Goal: Task Accomplishment & Management: Manage account settings

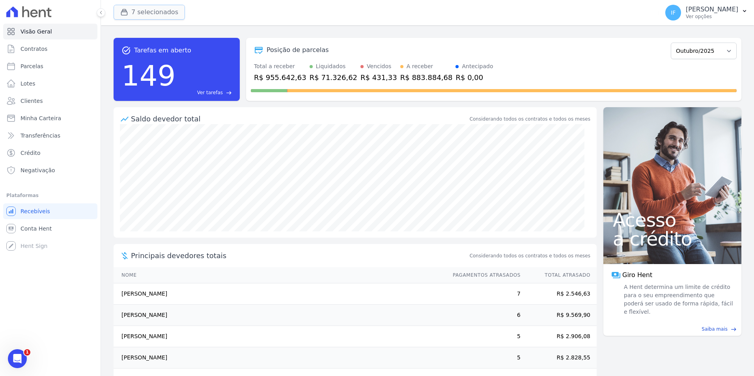
click at [143, 13] on button "7 selecionados" at bounding box center [149, 12] width 71 height 15
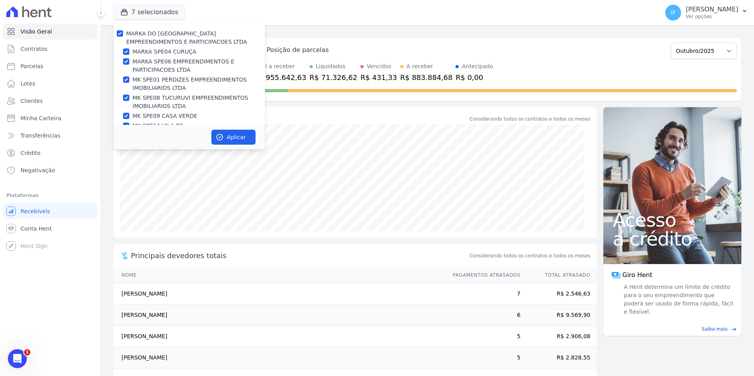
click at [140, 32] on label "MARKA DO [GEOGRAPHIC_DATA] EMPREENDIMENTOS E PARTICIPACOES LTDA" at bounding box center [186, 37] width 121 height 15
click at [123, 32] on input "MARKA DO [GEOGRAPHIC_DATA] EMPREENDIMENTOS E PARTICIPACOES LTDA" at bounding box center [120, 33] width 6 height 6
checkbox input "false"
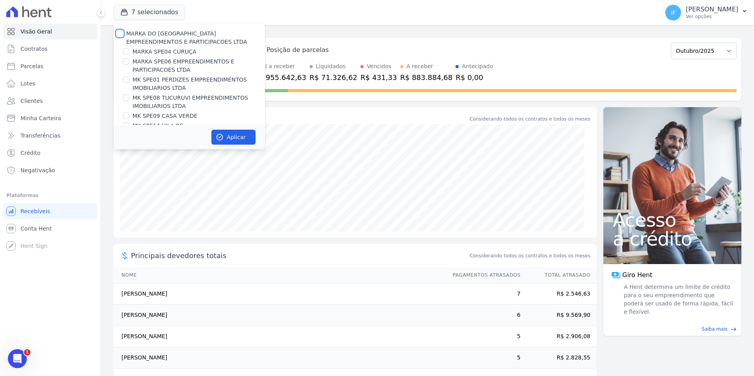
checkbox input "false"
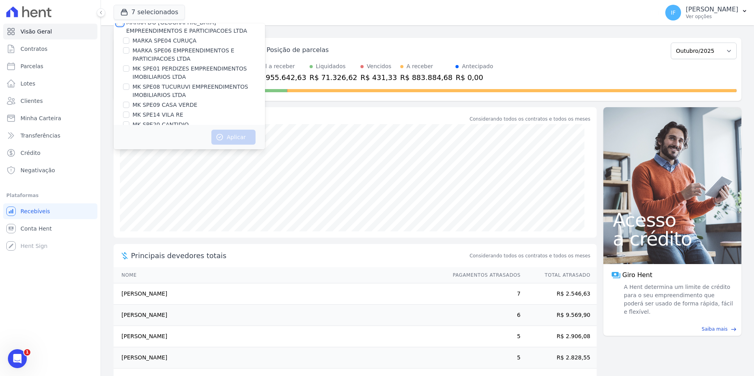
scroll to position [21, 0]
click at [125, 115] on input "MK SPE20 CANTIDIO" at bounding box center [126, 114] width 6 height 6
checkbox input "true"
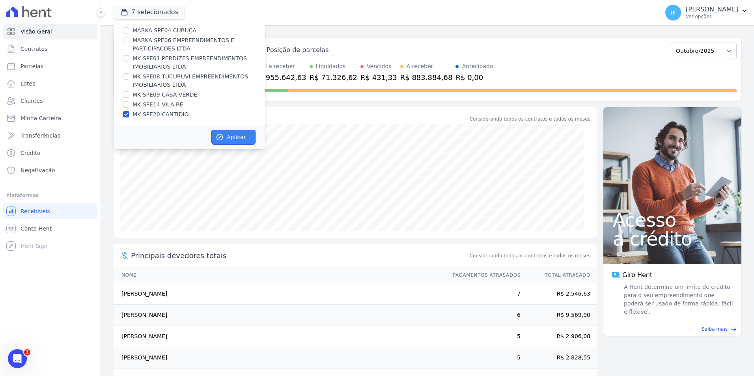
click at [236, 138] on button "Aplicar" at bounding box center [233, 137] width 44 height 15
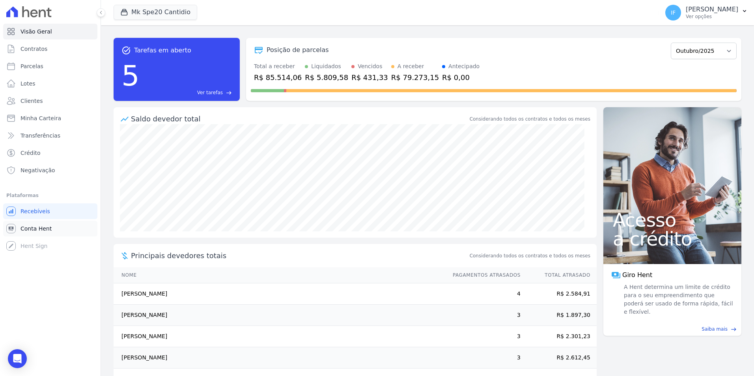
click at [35, 230] on span "Conta Hent" at bounding box center [36, 229] width 31 height 8
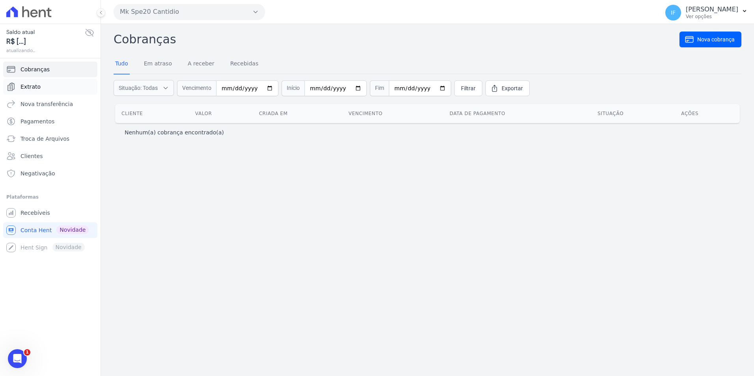
click at [45, 89] on link "Extrato" at bounding box center [50, 87] width 94 height 16
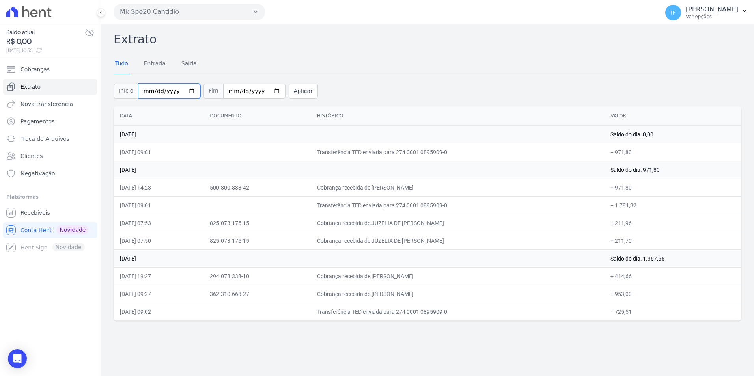
click at [183, 90] on input "2025-10-01" at bounding box center [169, 91] width 62 height 15
type input "[DATE]"
click at [242, 92] on input "2025-10-03" at bounding box center [254, 91] width 62 height 15
click at [265, 90] on input "2025-10-03" at bounding box center [254, 91] width 62 height 15
type input "[DATE]"
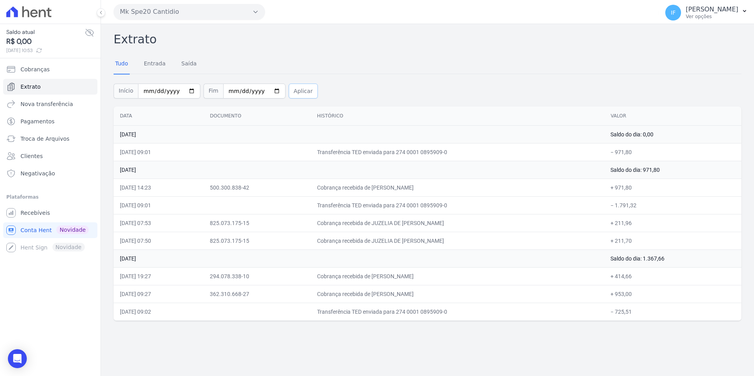
click at [289, 91] on button "Aplicar" at bounding box center [303, 91] width 29 height 15
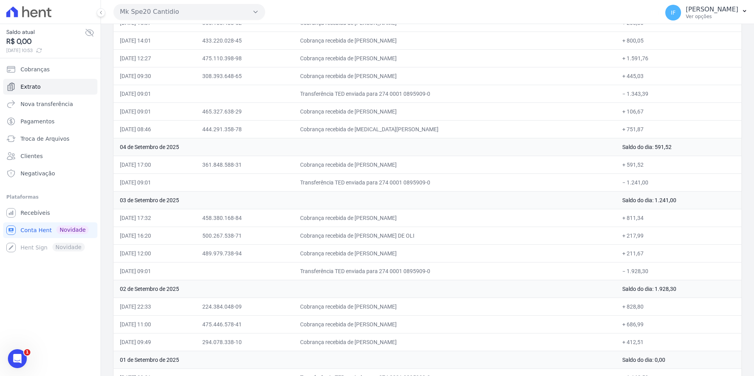
scroll to position [2028, 0]
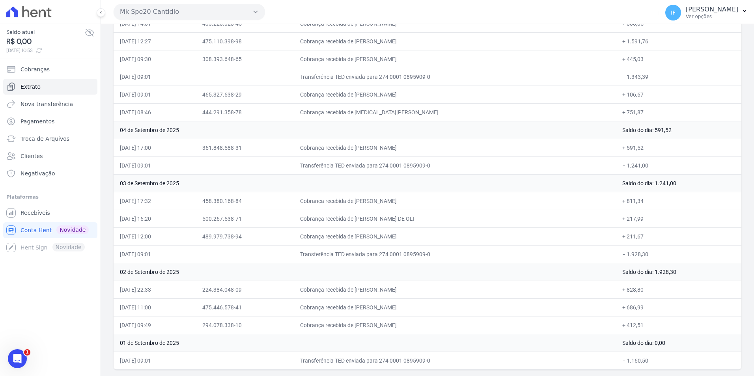
drag, startPoint x: 113, startPoint y: 37, endPoint x: 726, endPoint y: 372, distance: 698.7
copy div "Extrato Tudo Entrada Saída Início Fim Aplicar"
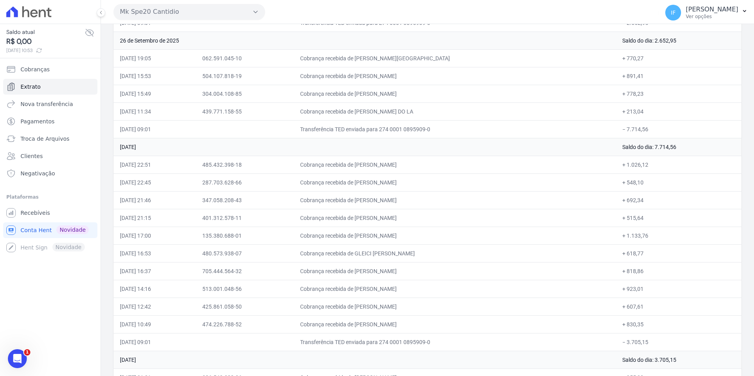
scroll to position [0, 0]
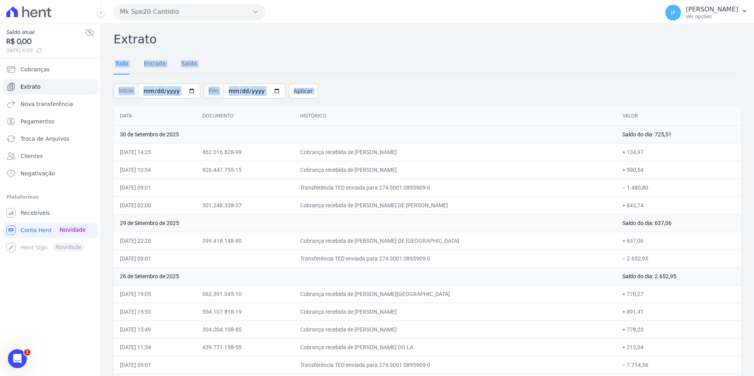
click at [320, 62] on div "Tudo Entrada [GEOGRAPHIC_DATA]" at bounding box center [428, 63] width 628 height 19
click at [156, 64] on link "Entrada" at bounding box center [154, 64] width 25 height 21
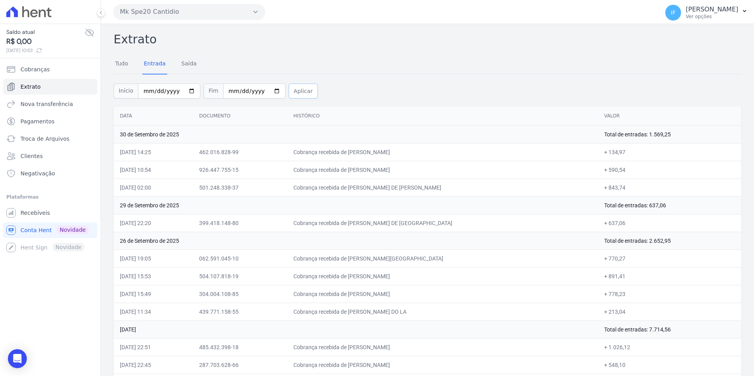
click at [291, 91] on button "Aplicar" at bounding box center [303, 91] width 29 height 15
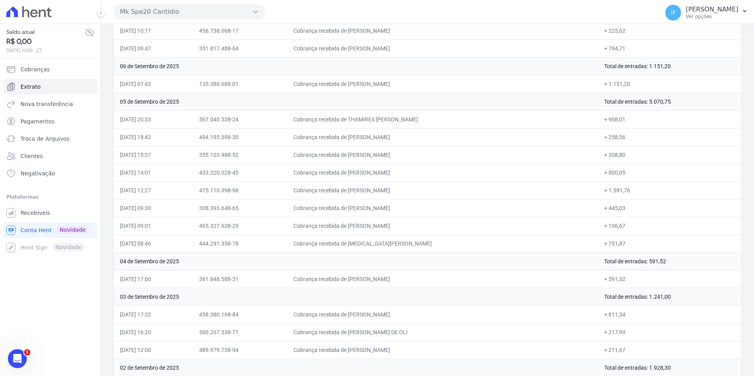
scroll to position [1637, 0]
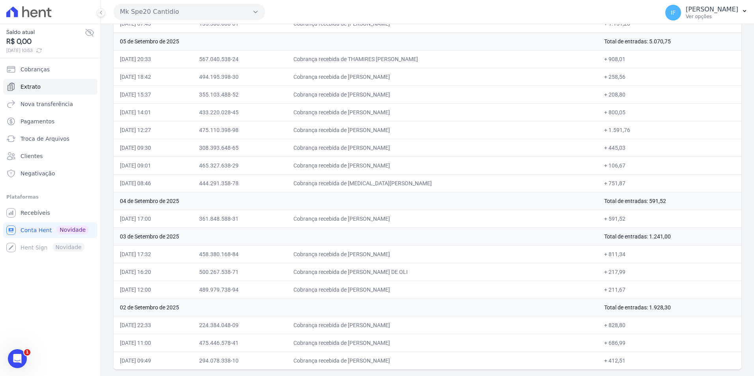
drag, startPoint x: 111, startPoint y: 33, endPoint x: 634, endPoint y: 361, distance: 617.7
copy div "Extrato Tudo Entrada Saída Início Fim Aplicar Data Documento Histórico Valor 30…"
click at [63, 271] on div "Saldo atual R$ 0,00 03/10/2025, 10:53 Cobranças Extrato Nova transferência Paga…" at bounding box center [50, 188] width 101 height 376
click at [33, 268] on div "Saldo atual R$ 0,00 03/10/2025, 10:53 Cobranças Extrato Nova transferência Paga…" at bounding box center [50, 188] width 101 height 376
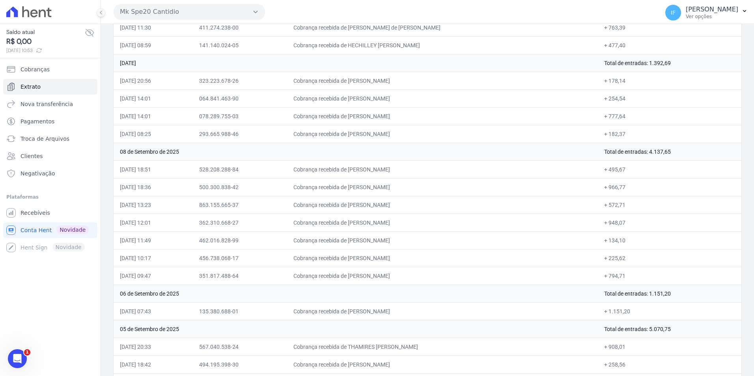
scroll to position [1164, 0]
